Goal: Transaction & Acquisition: Book appointment/travel/reservation

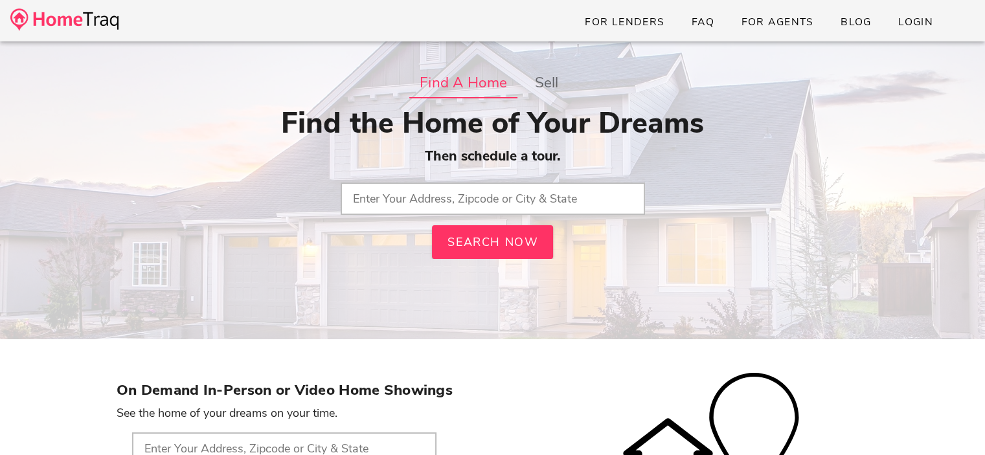
click at [586, 200] on input "text" at bounding box center [493, 199] width 304 height 32
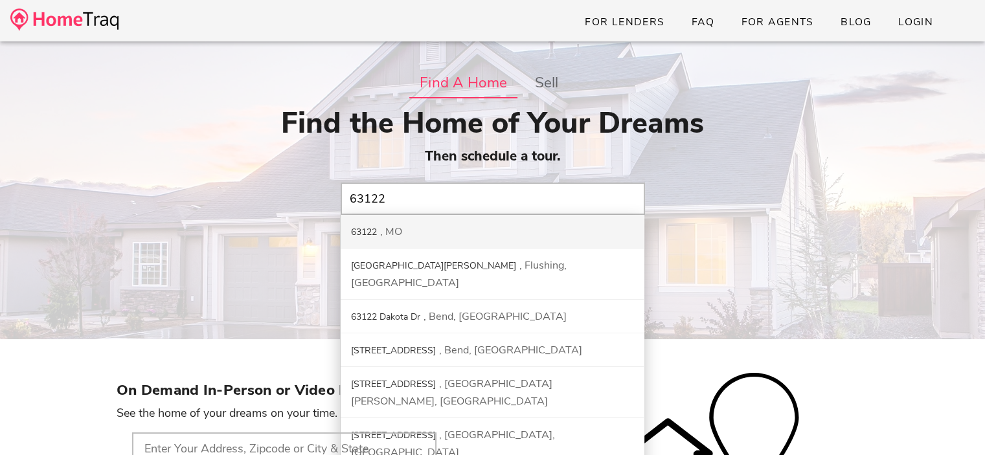
click at [458, 234] on div "63122 MO" at bounding box center [492, 232] width 303 height 34
type input "63122, MO"
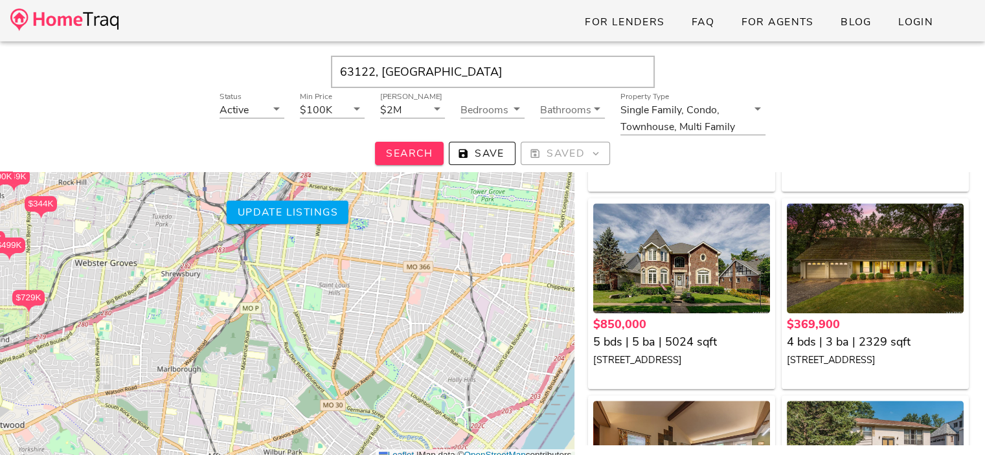
scroll to position [1360, 0]
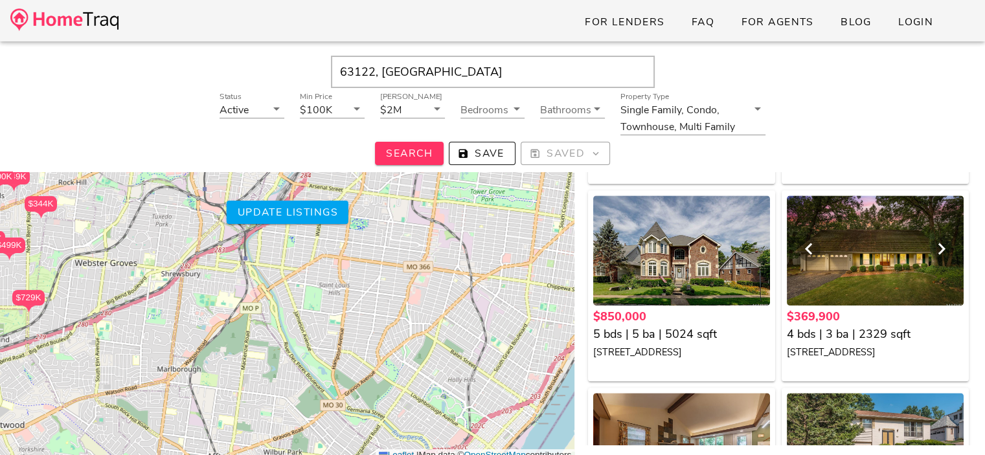
click at [875, 252] on div at bounding box center [875, 251] width 177 height 110
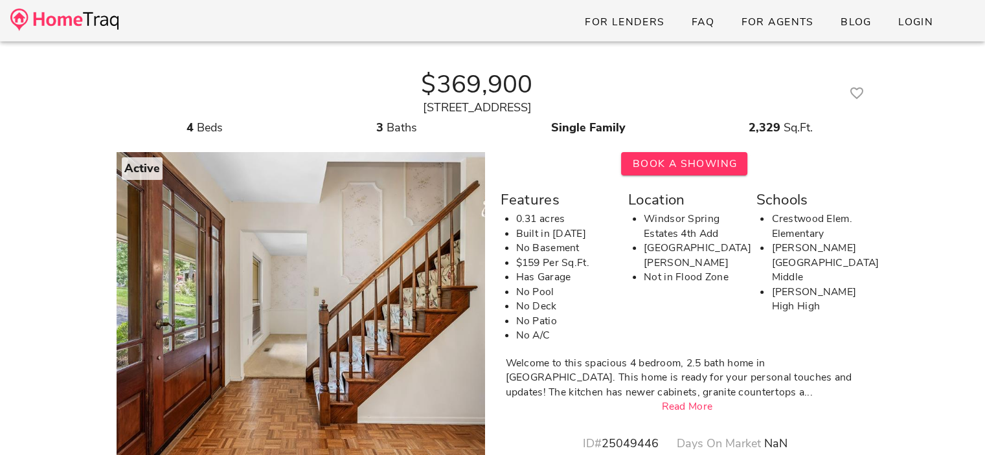
scroll to position [65, 0]
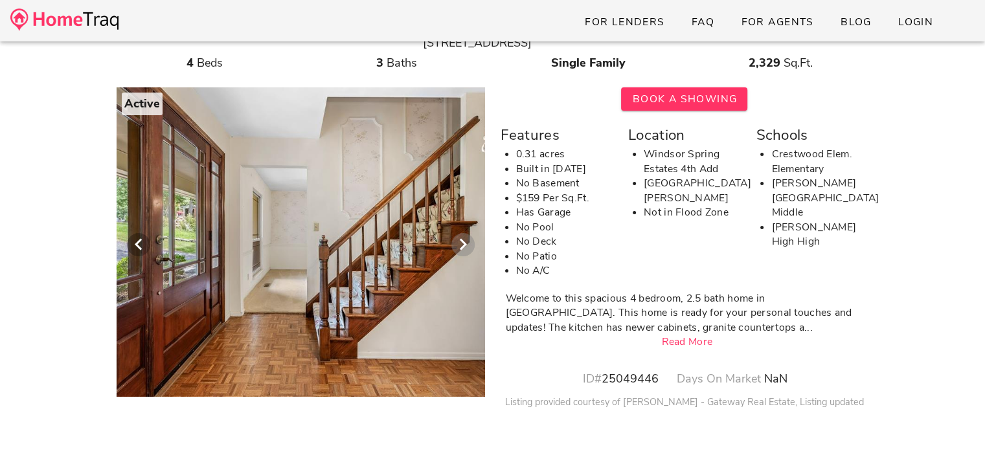
click at [461, 242] on icon "Next visual" at bounding box center [463, 245] width 16 height 16
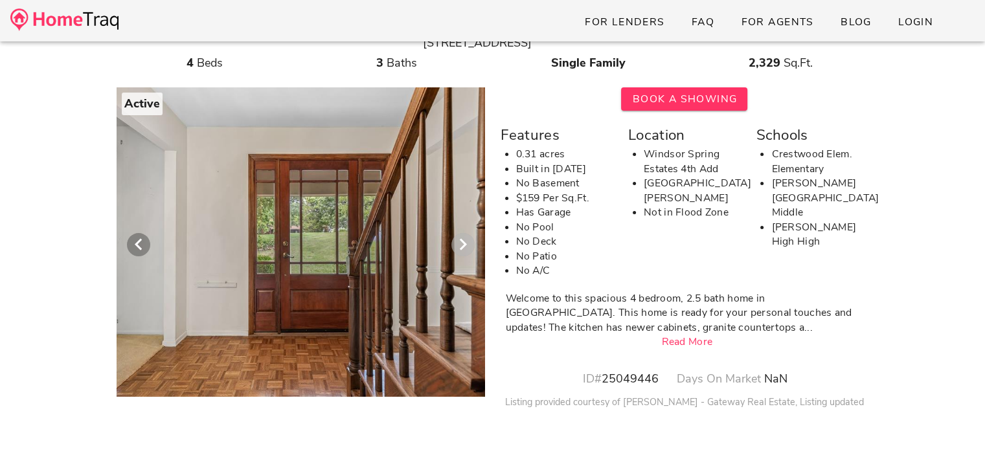
click at [461, 242] on icon "Next visual" at bounding box center [463, 245] width 16 height 16
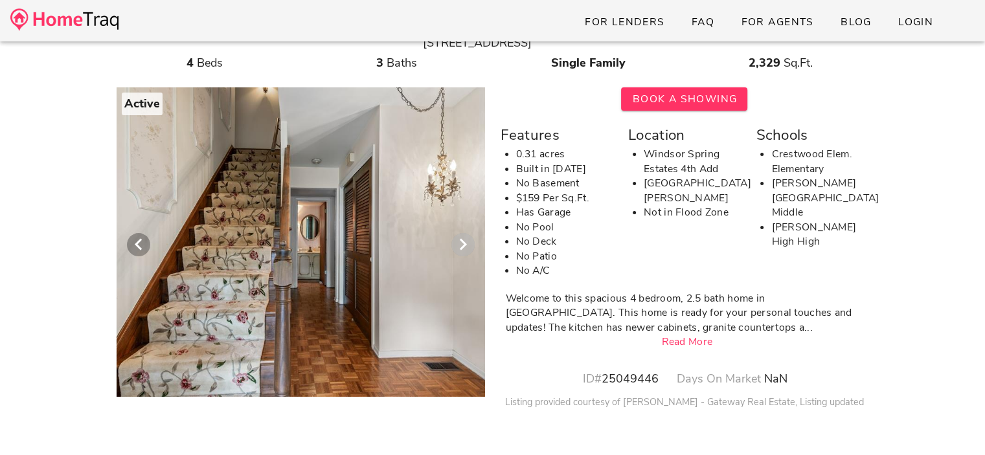
click at [461, 242] on icon "Next visual" at bounding box center [463, 245] width 16 height 16
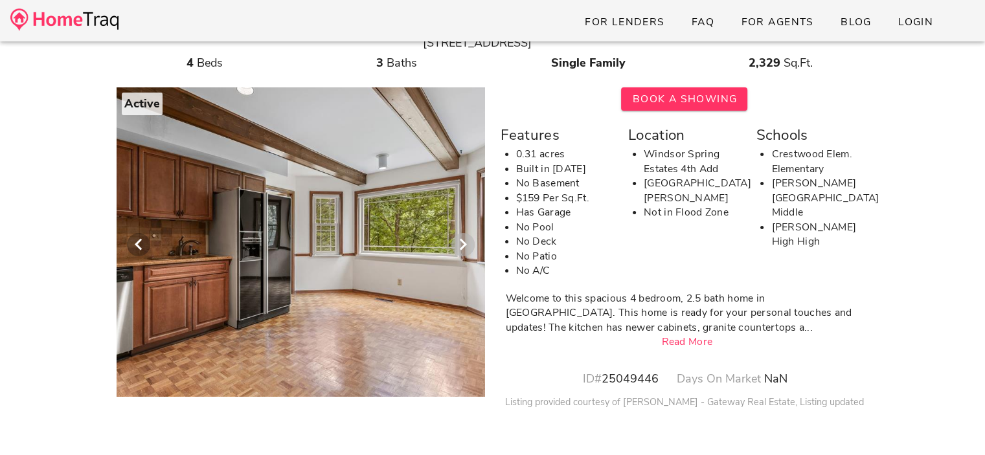
click at [461, 242] on icon "Next visual" at bounding box center [463, 245] width 16 height 16
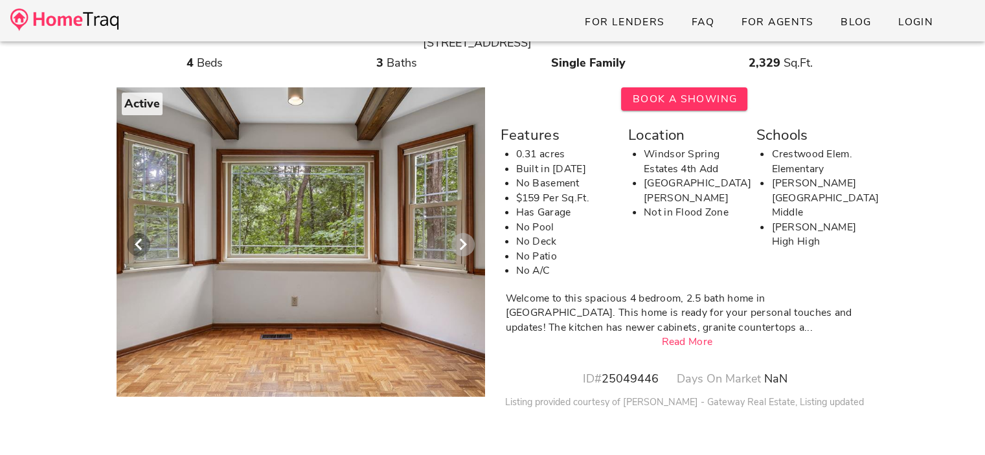
click at [461, 242] on icon "Next visual" at bounding box center [463, 245] width 16 height 16
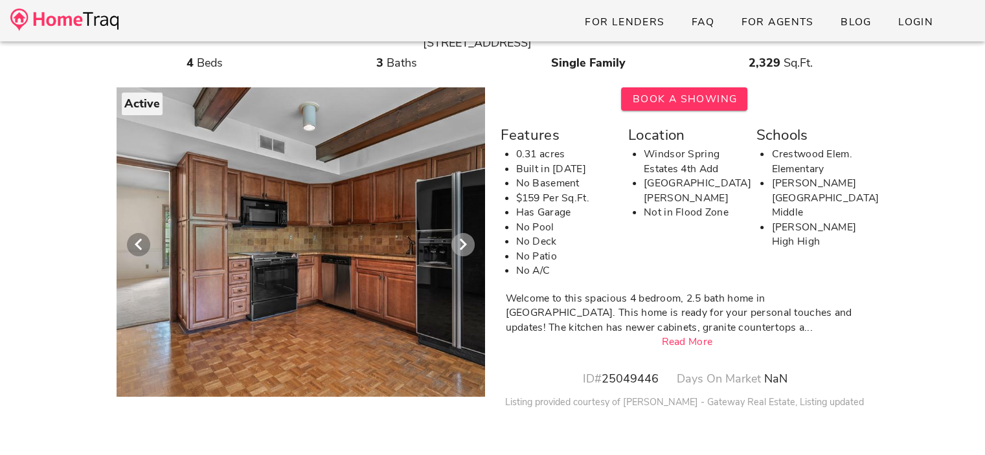
click at [461, 242] on icon "Next visual" at bounding box center [463, 245] width 16 height 16
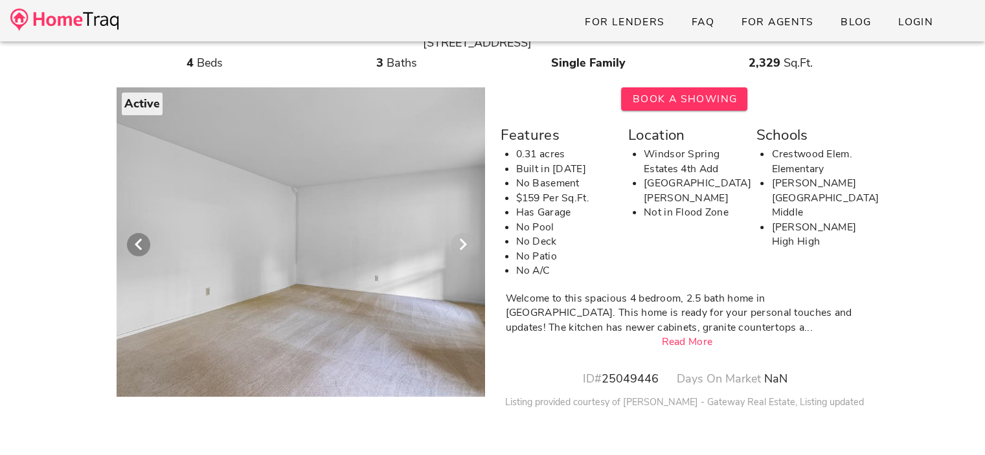
click at [461, 242] on icon "Next visual" at bounding box center [463, 245] width 16 height 16
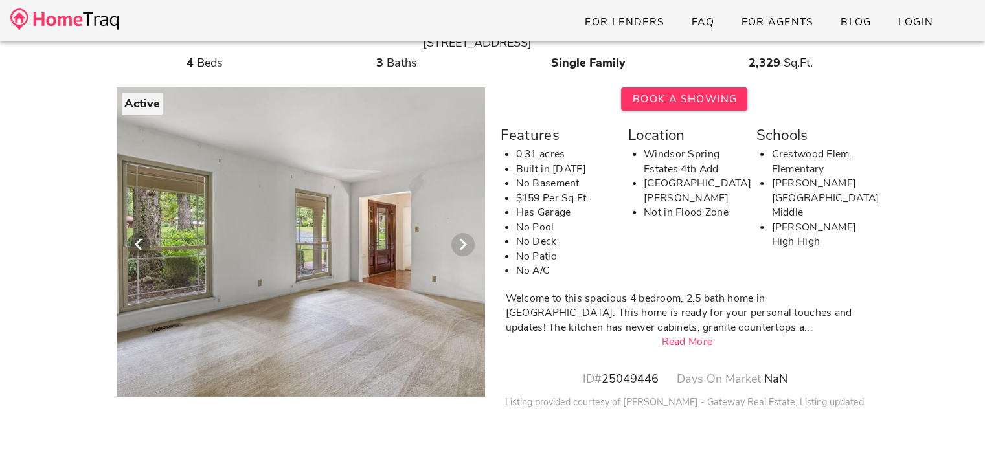
click at [461, 242] on icon "Next visual" at bounding box center [463, 245] width 16 height 16
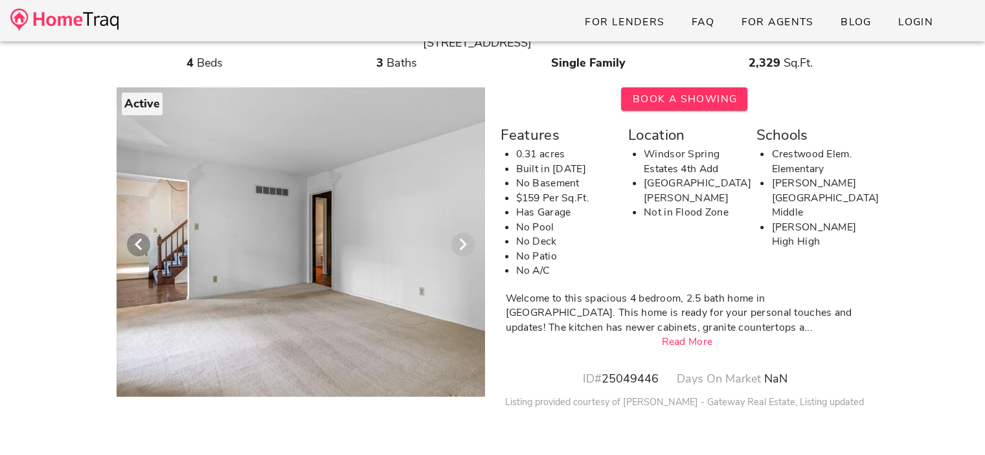
click at [461, 242] on icon "Next visual" at bounding box center [463, 245] width 16 height 16
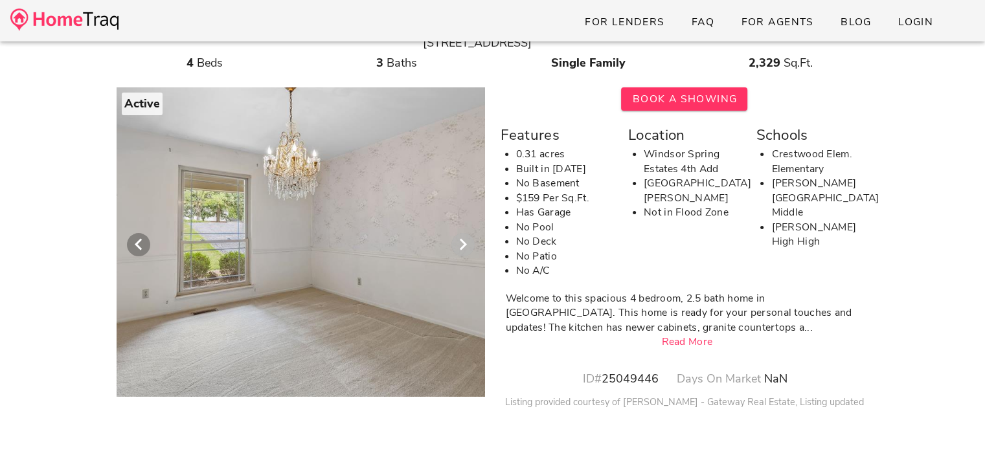
click at [461, 242] on icon "Next visual" at bounding box center [463, 245] width 16 height 16
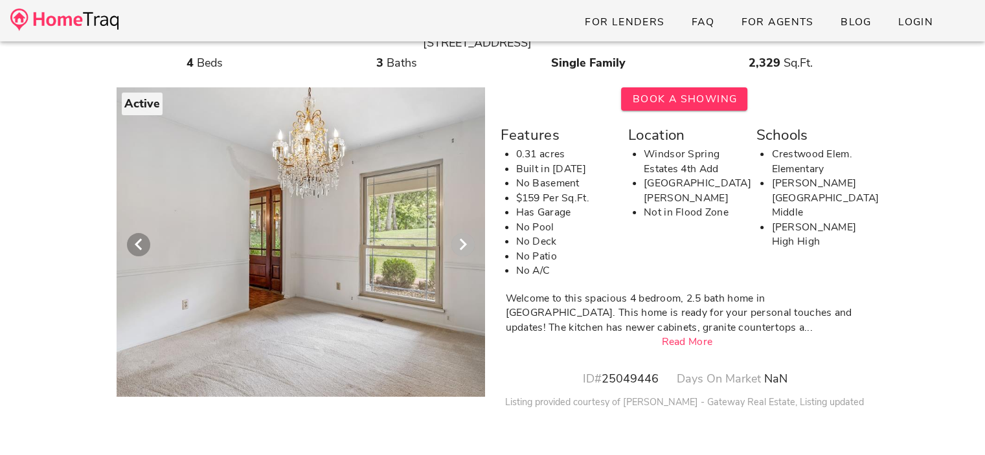
click at [461, 242] on icon "Next visual" at bounding box center [463, 245] width 16 height 16
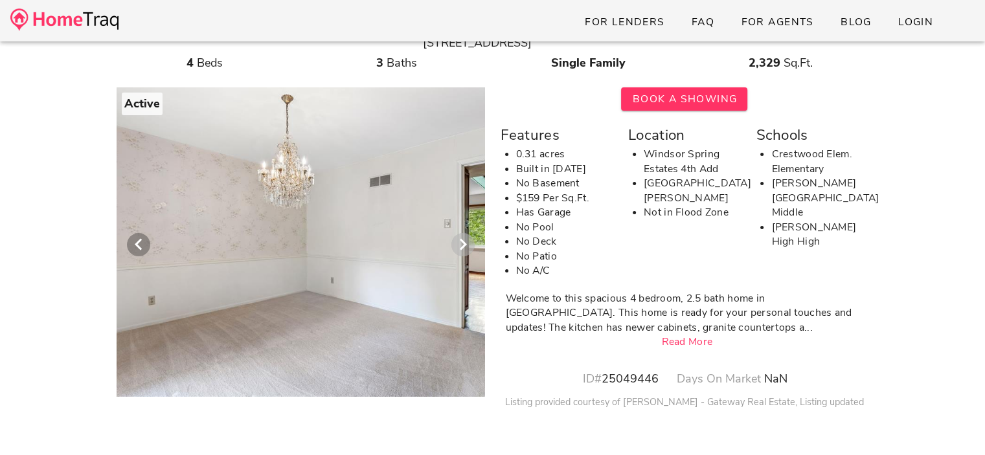
click at [461, 242] on icon "Next visual" at bounding box center [463, 245] width 16 height 16
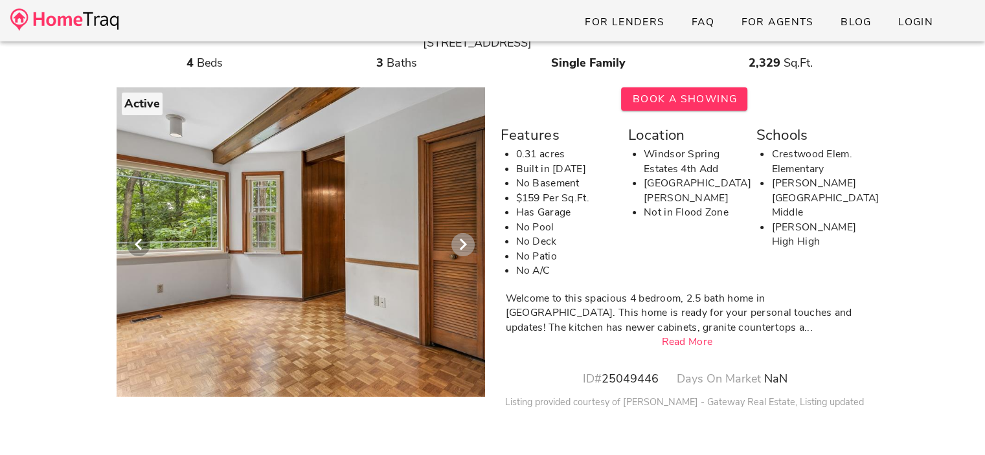
click at [461, 242] on icon "Next visual" at bounding box center [463, 245] width 16 height 16
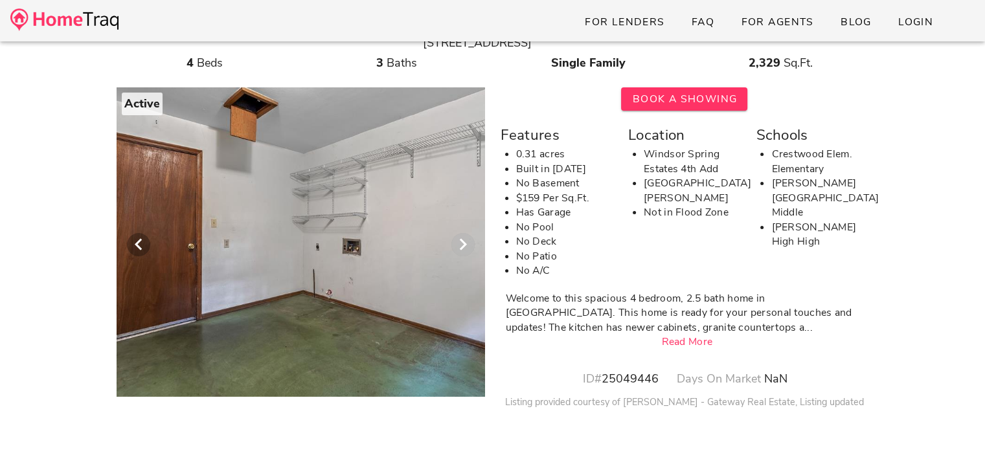
click at [461, 242] on icon "Next visual" at bounding box center [463, 245] width 16 height 16
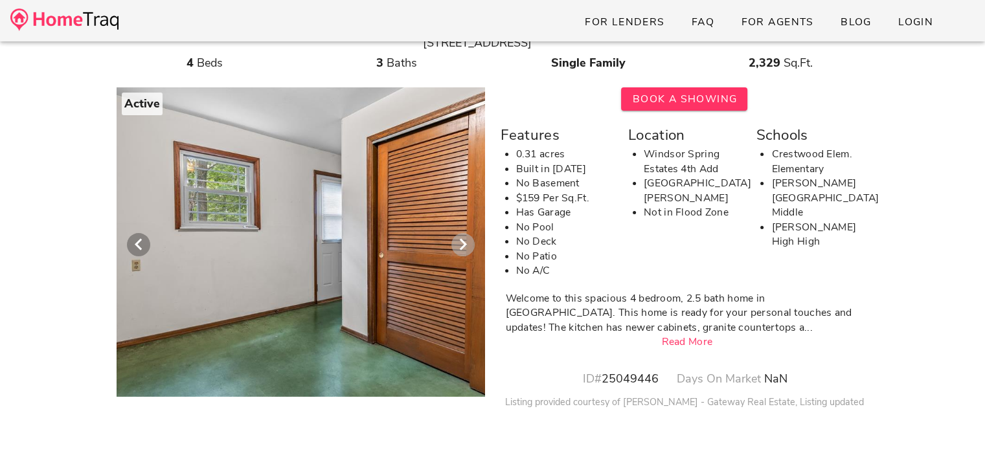
click at [461, 242] on icon "Next visual" at bounding box center [463, 245] width 16 height 16
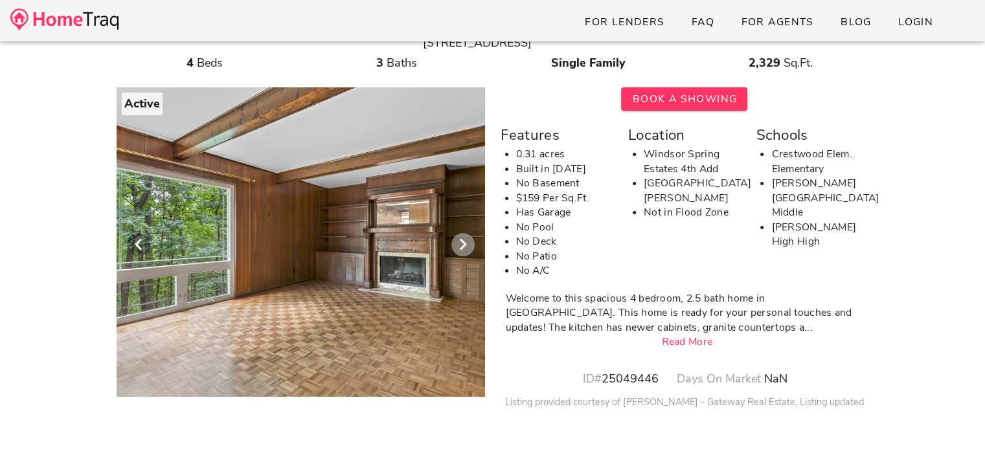
click at [461, 242] on icon "Next visual" at bounding box center [463, 245] width 16 height 16
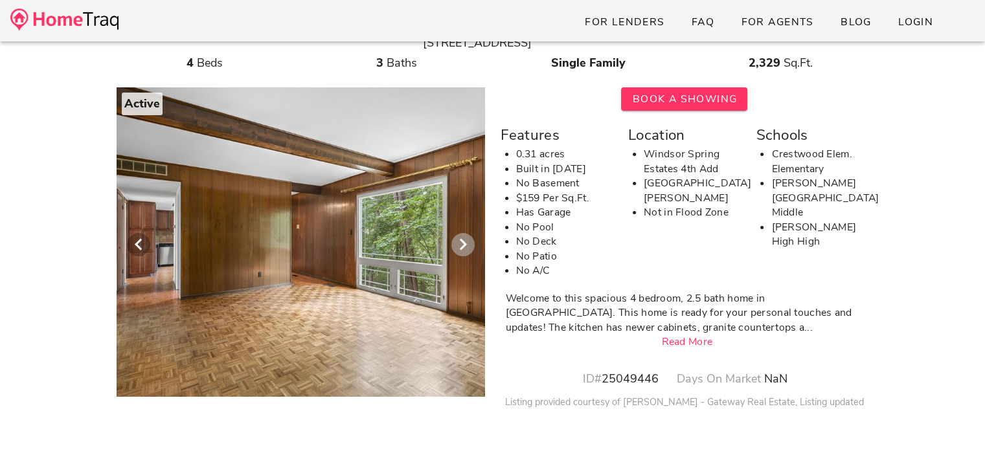
click at [461, 242] on icon "Next visual" at bounding box center [463, 245] width 16 height 16
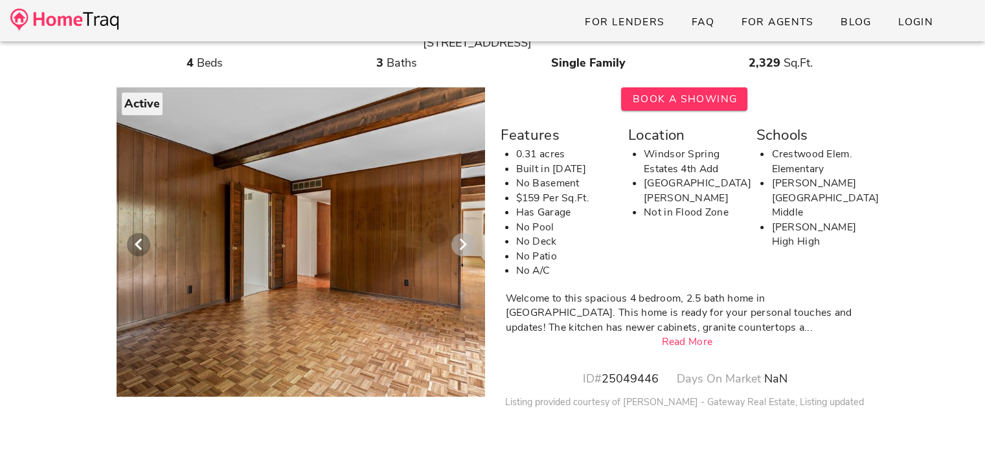
click at [461, 242] on icon "Next visual" at bounding box center [463, 245] width 16 height 16
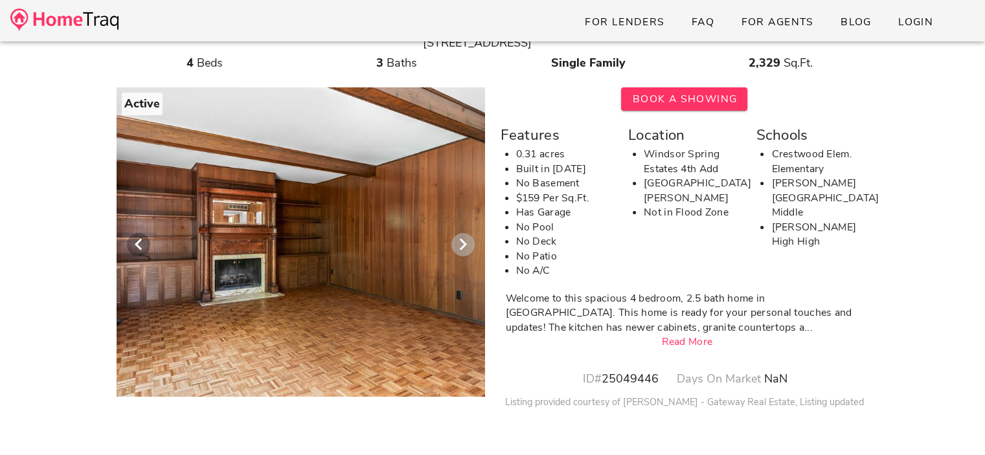
click at [461, 242] on icon "Next visual" at bounding box center [463, 245] width 16 height 16
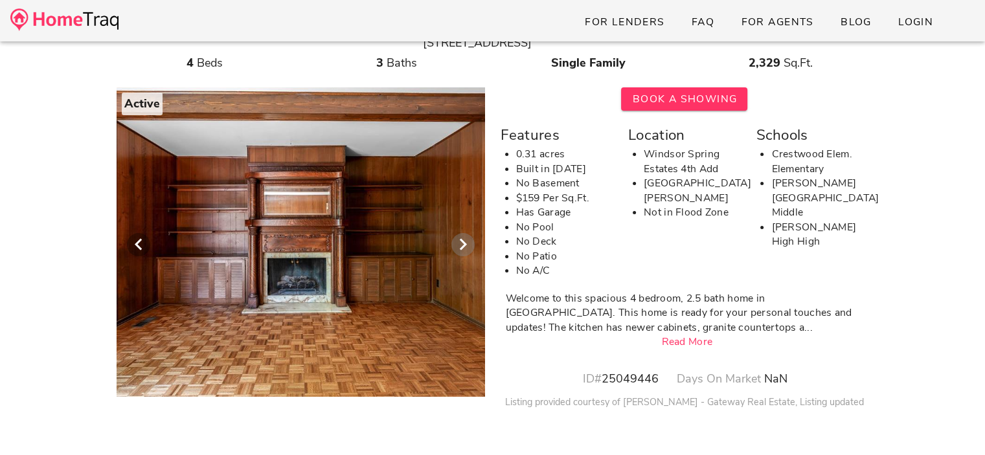
click at [461, 242] on icon "Next visual" at bounding box center [463, 245] width 16 height 16
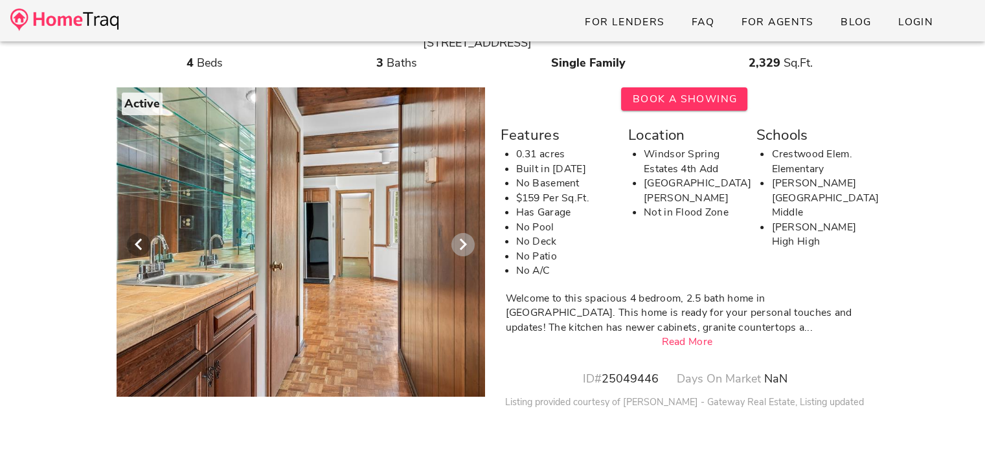
click at [461, 242] on icon "Next visual" at bounding box center [463, 245] width 16 height 16
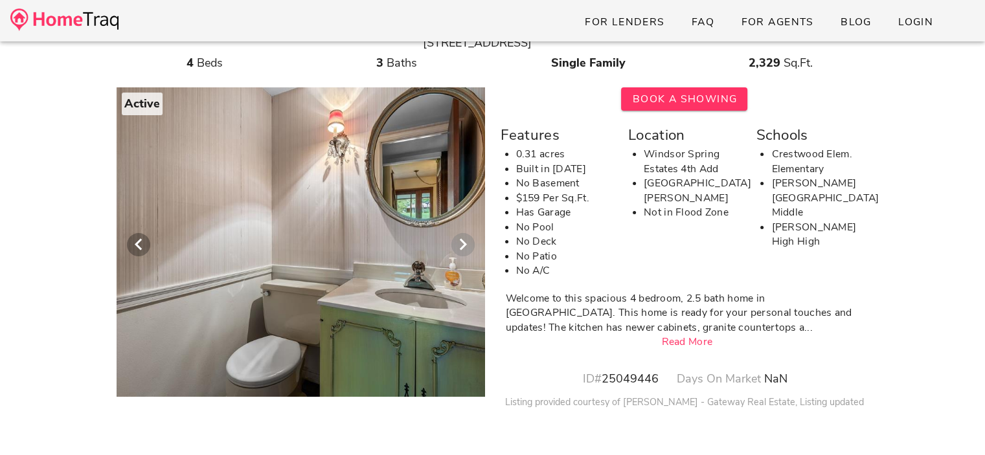
click at [461, 242] on icon "Next visual" at bounding box center [463, 245] width 16 height 16
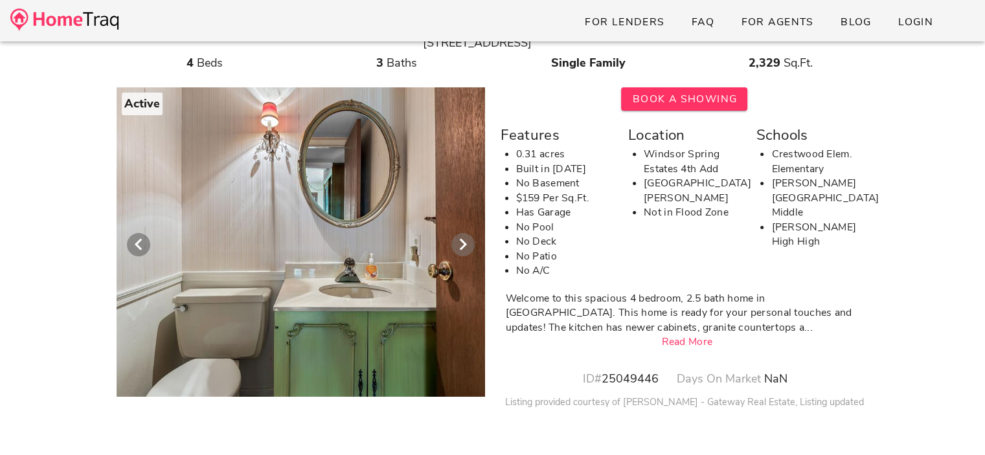
click at [461, 242] on icon "Next visual" at bounding box center [463, 245] width 16 height 16
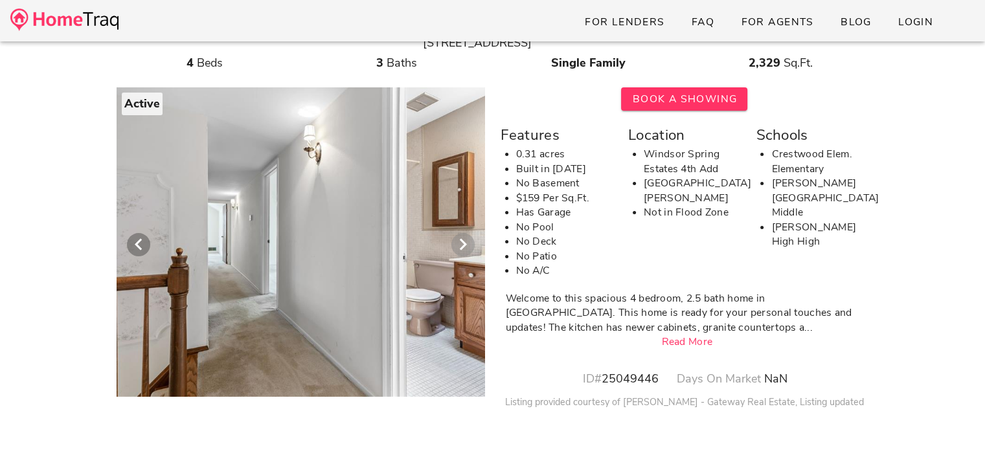
click at [461, 242] on icon "Next visual" at bounding box center [463, 245] width 16 height 16
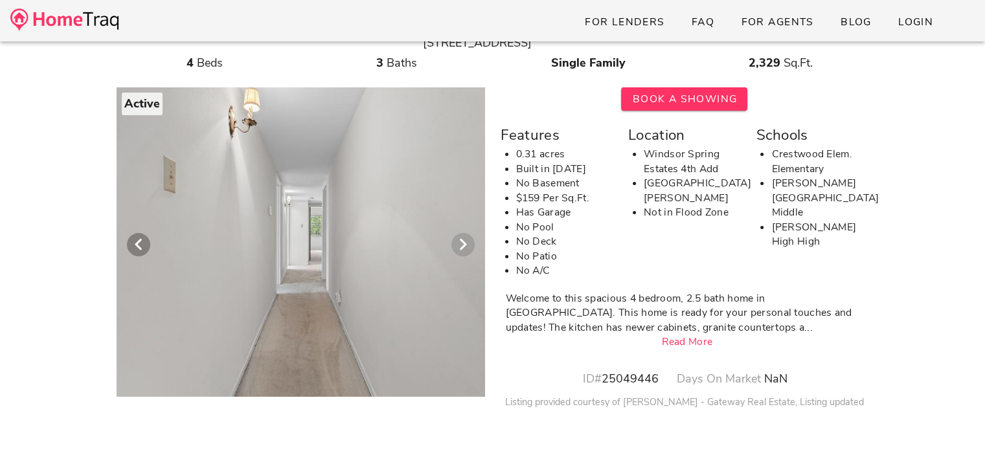
click at [461, 242] on icon "Next visual" at bounding box center [463, 245] width 16 height 16
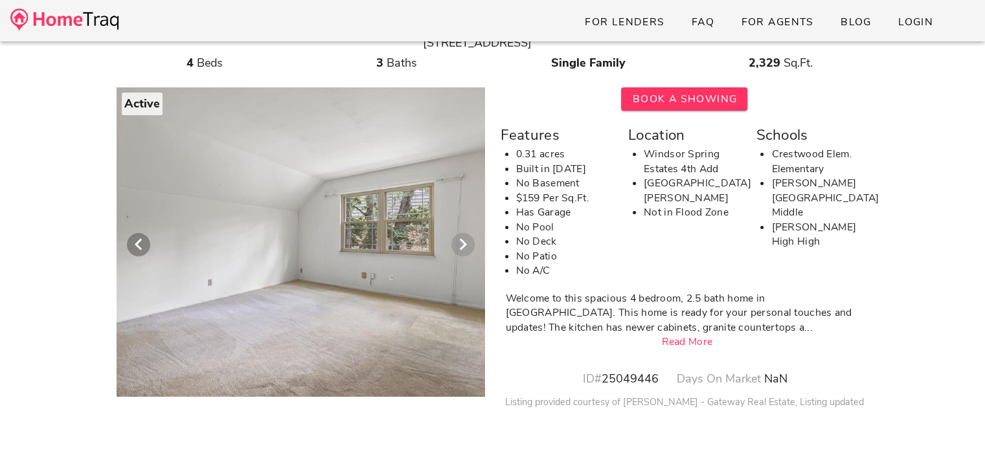
click at [461, 242] on icon "Next visual" at bounding box center [463, 245] width 16 height 16
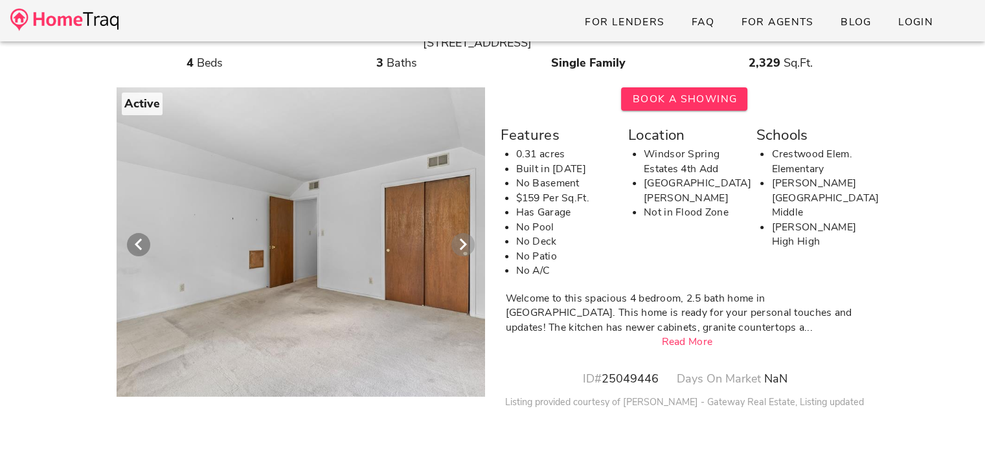
click at [461, 242] on icon "Next visual" at bounding box center [463, 245] width 16 height 16
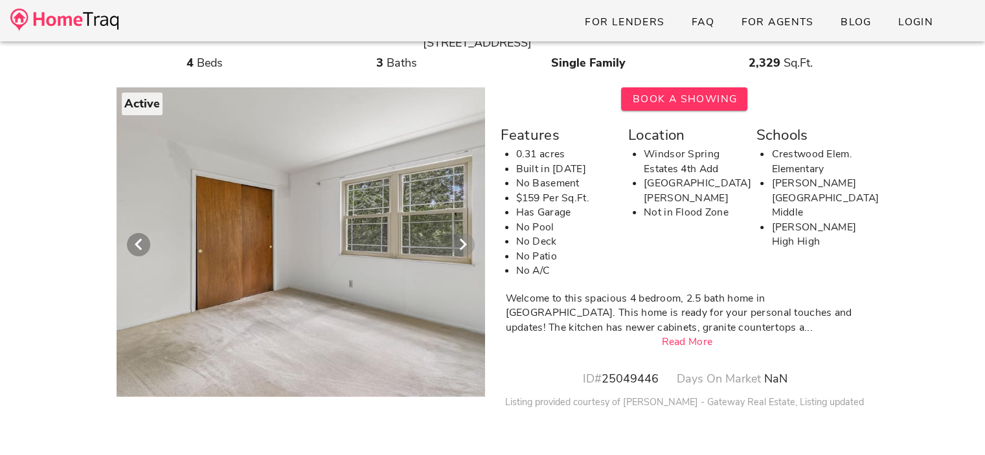
click at [461, 242] on icon "Next visual" at bounding box center [463, 245] width 16 height 16
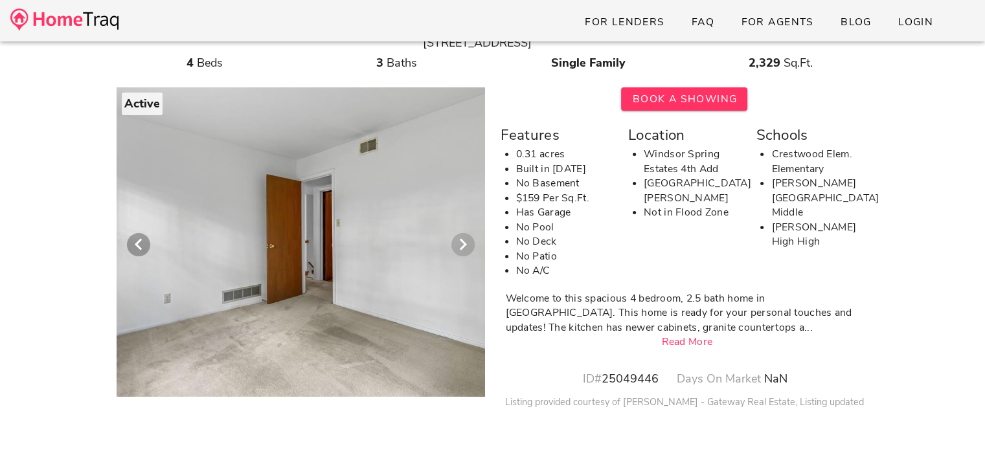
click at [461, 242] on icon "Next visual" at bounding box center [463, 245] width 16 height 16
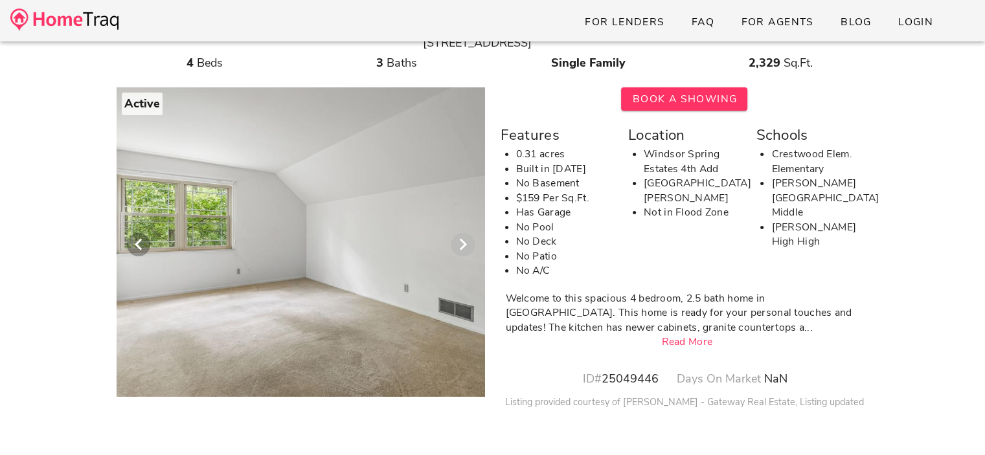
click at [461, 242] on icon "Next visual" at bounding box center [463, 245] width 16 height 16
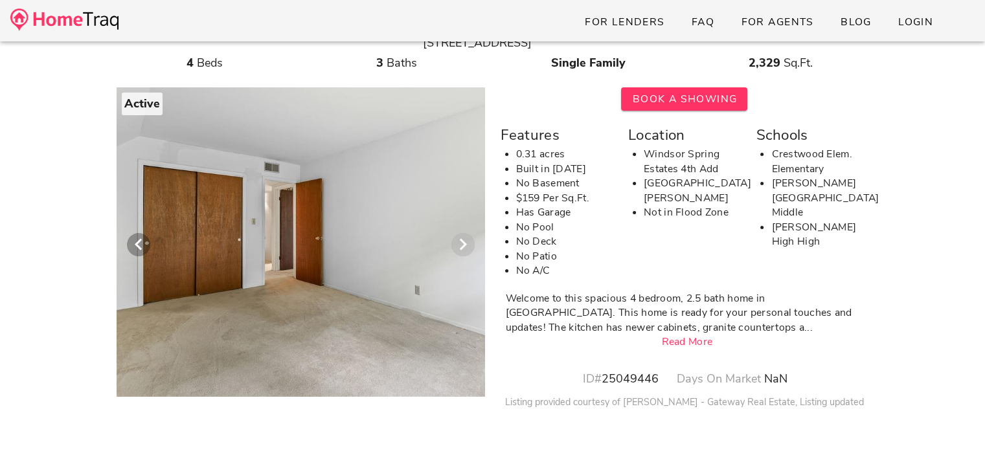
click at [461, 242] on icon "Next visual" at bounding box center [463, 245] width 16 height 16
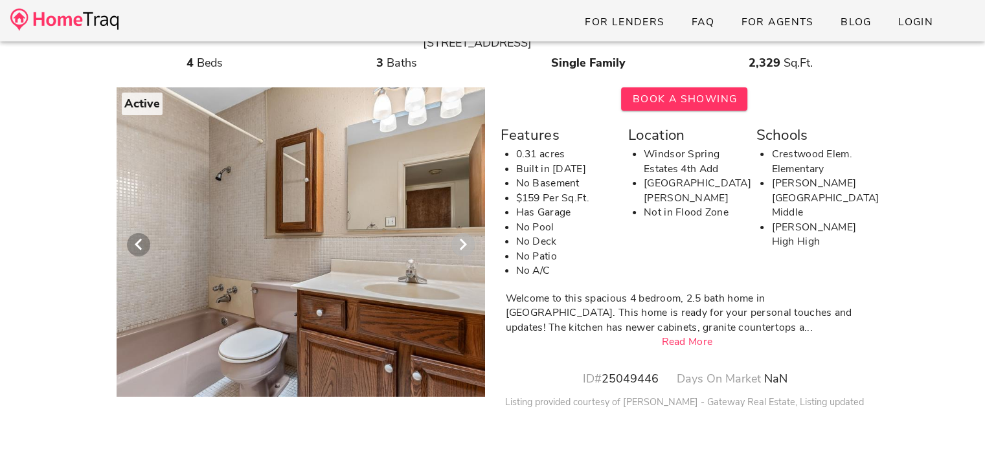
click at [461, 242] on icon "Next visual" at bounding box center [463, 245] width 16 height 16
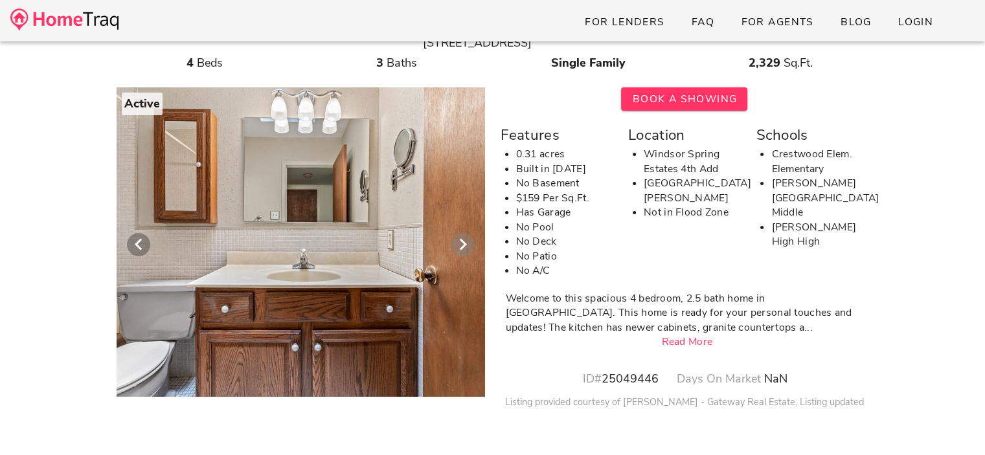
click at [461, 242] on icon "Next visual" at bounding box center [463, 245] width 16 height 16
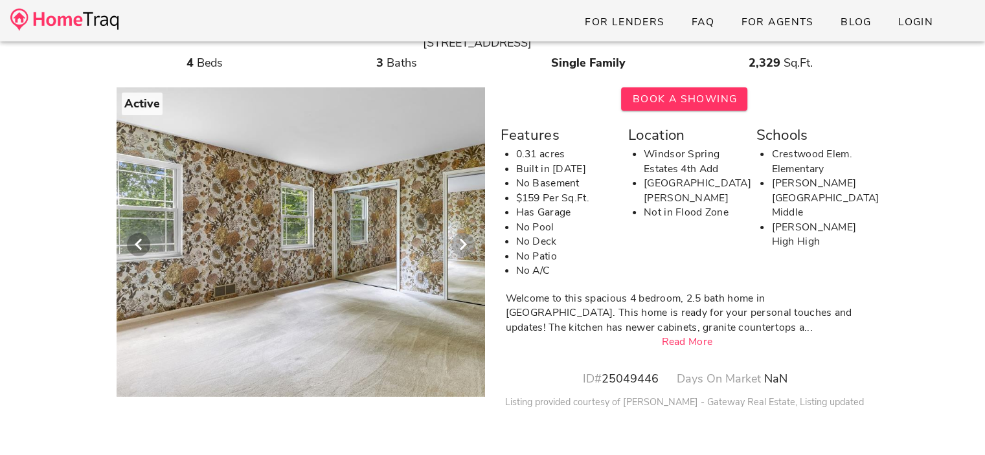
click at [461, 242] on icon "Next visual" at bounding box center [463, 245] width 16 height 16
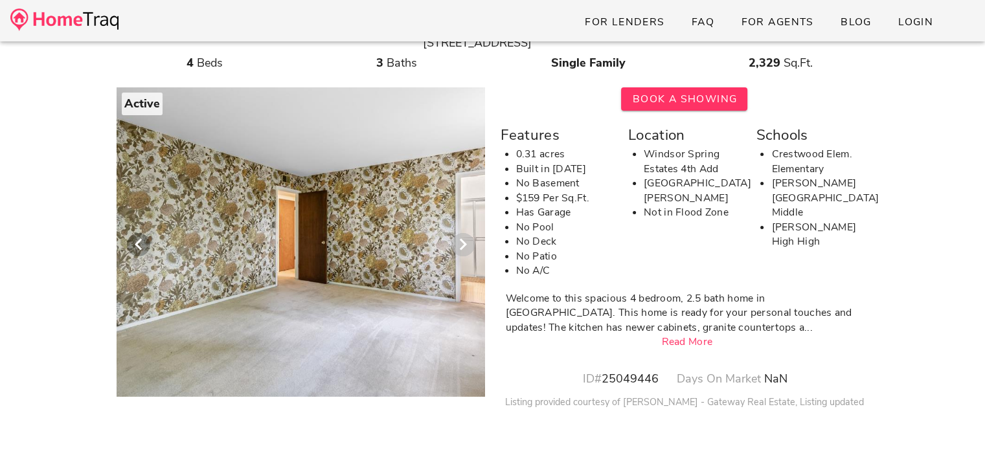
click at [461, 242] on icon "Next visual" at bounding box center [463, 245] width 16 height 16
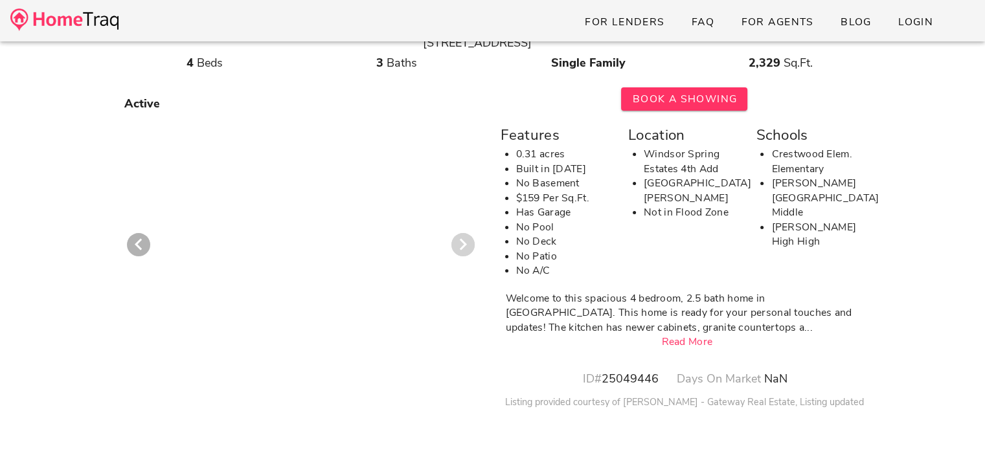
click at [461, 242] on icon "Next visual" at bounding box center [463, 245] width 16 height 16
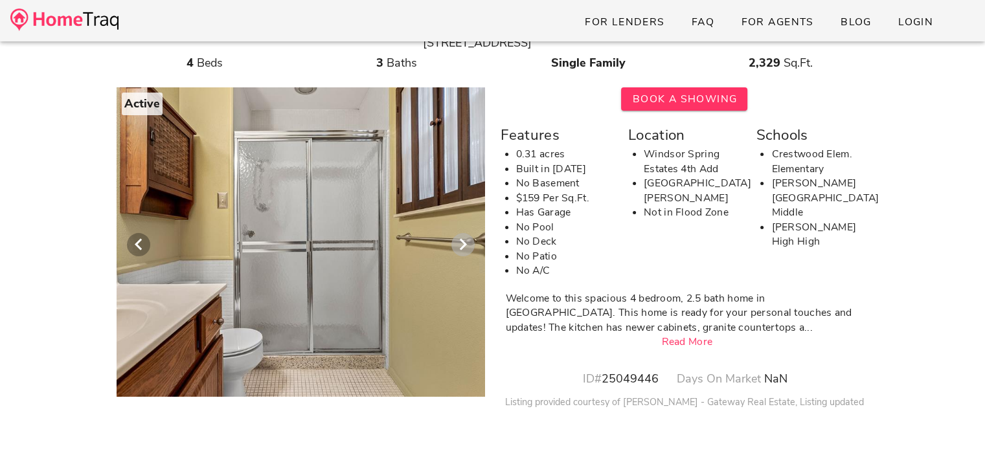
click at [461, 242] on icon "Next visual" at bounding box center [463, 245] width 16 height 16
